Goal: Task Accomplishment & Management: Manage account settings

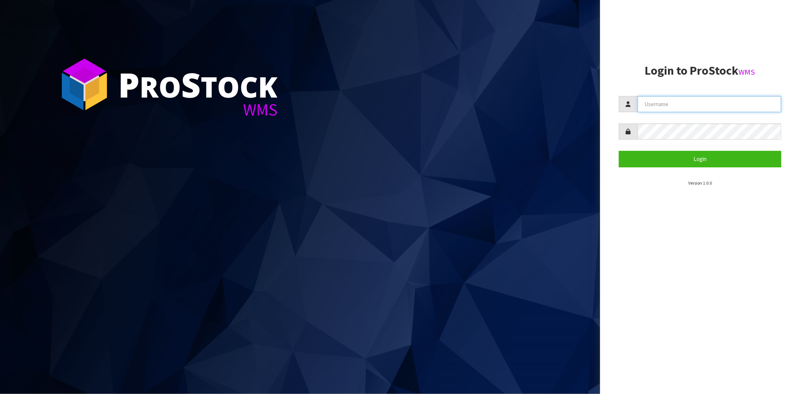
click at [674, 103] on input "text" at bounding box center [710, 104] width 144 height 16
type input "[PERSON_NAME][EMAIL_ADDRESS][DOMAIN_NAME]"
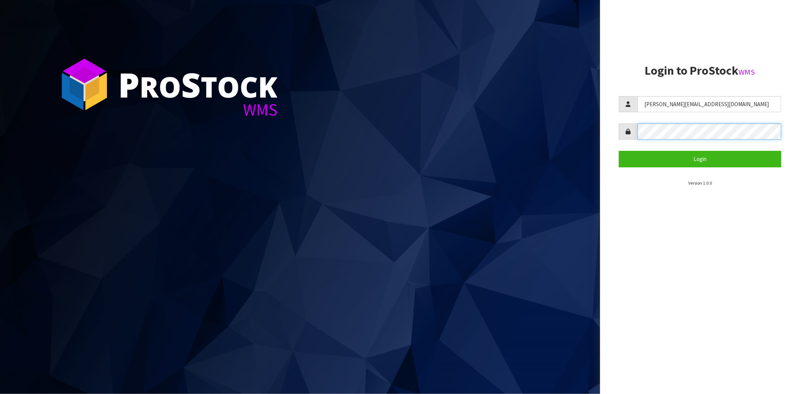
click at [619, 151] on button "Login" at bounding box center [700, 159] width 162 height 16
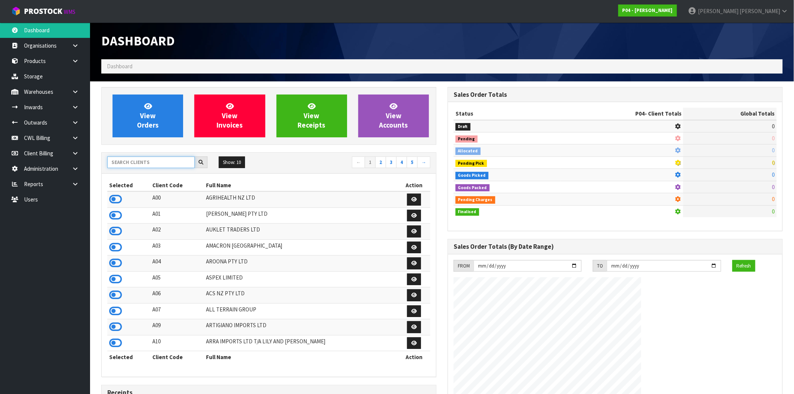
click at [177, 162] on input "text" at bounding box center [150, 162] width 87 height 12
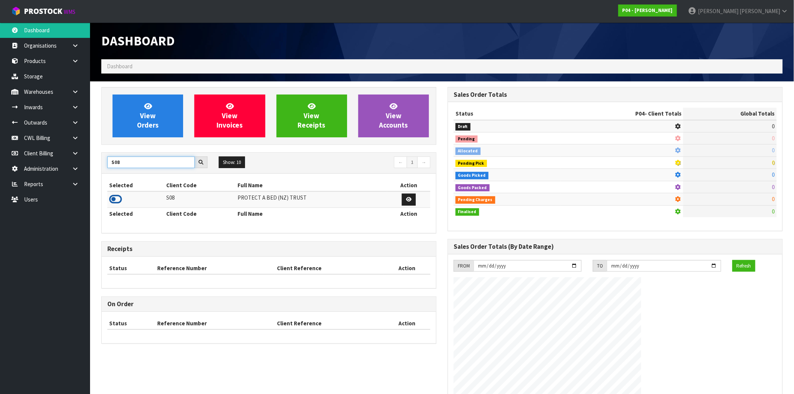
type input "S08"
click at [115, 199] on icon at bounding box center [115, 199] width 13 height 11
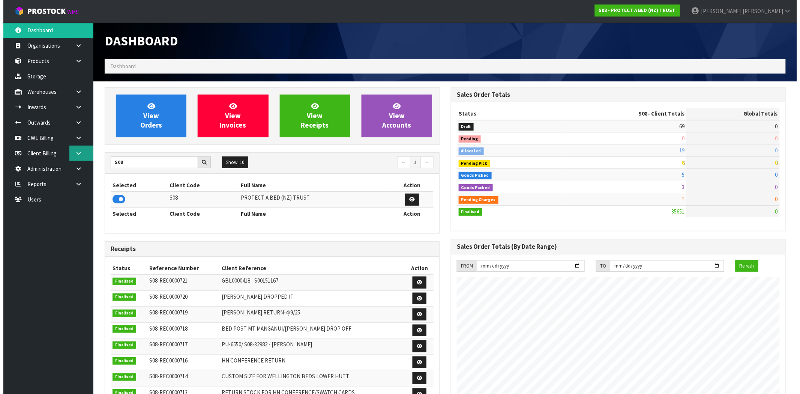
scroll to position [569, 346]
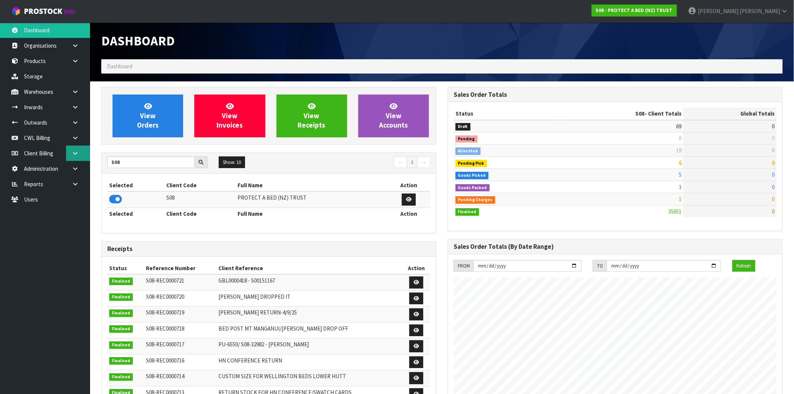
click at [71, 153] on link at bounding box center [78, 153] width 24 height 15
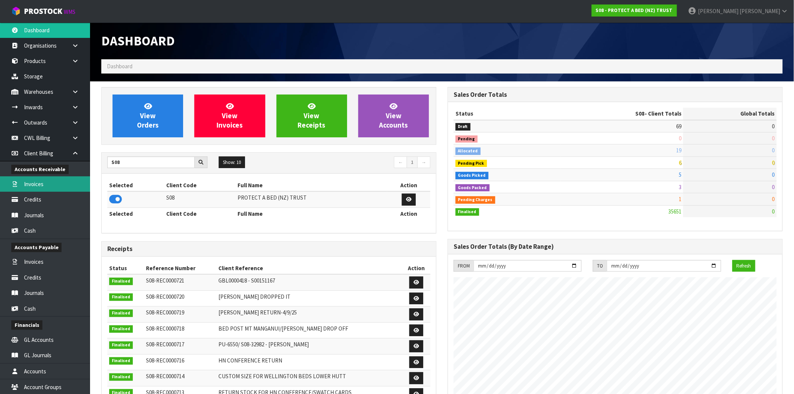
click at [39, 181] on link "Invoices" at bounding box center [45, 183] width 90 height 15
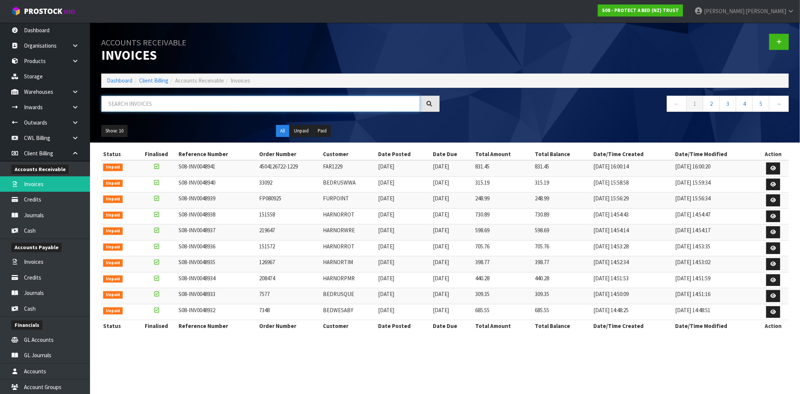
click at [182, 105] on input "text" at bounding box center [260, 104] width 319 height 16
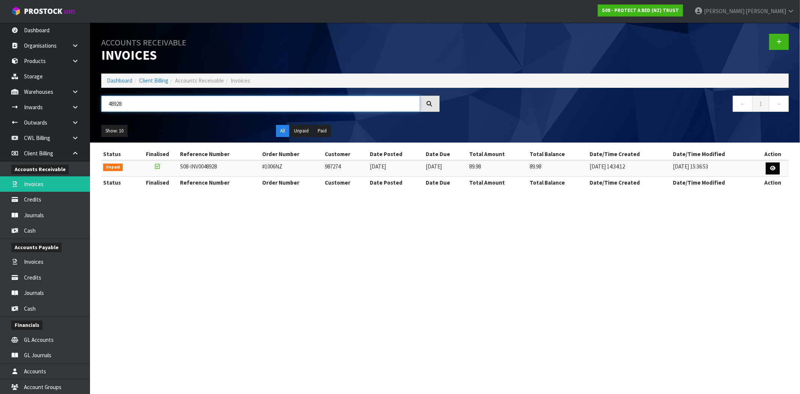
type input "48928"
click at [776, 170] on icon at bounding box center [773, 168] width 6 height 5
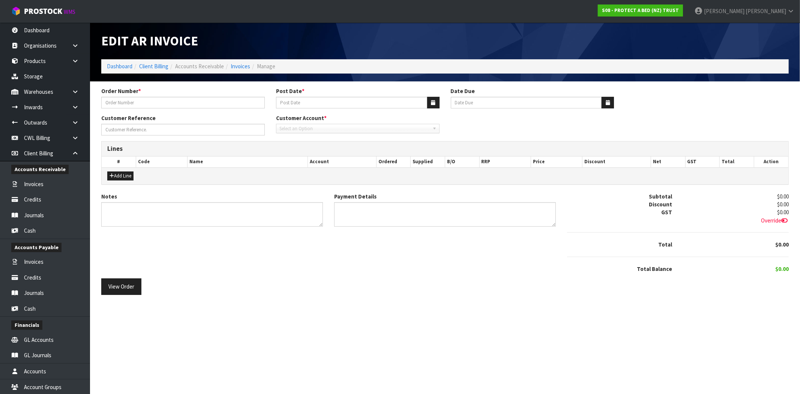
type input "#1006NZ"
type input "[DATE]"
type input "SHOPIFY"
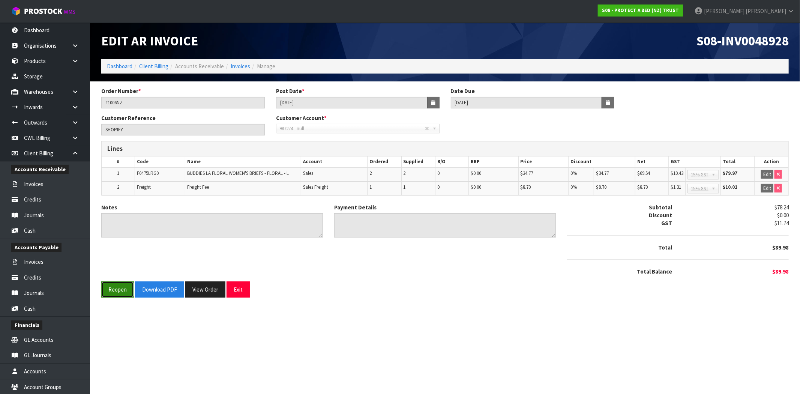
click at [122, 290] on button "Reopen" at bounding box center [117, 289] width 33 height 16
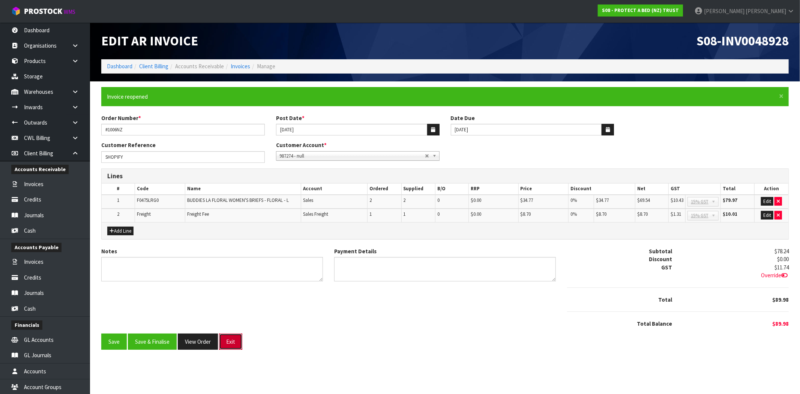
click at [238, 346] on button "Exit" at bounding box center [230, 342] width 23 height 16
